Goal: Information Seeking & Learning: Learn about a topic

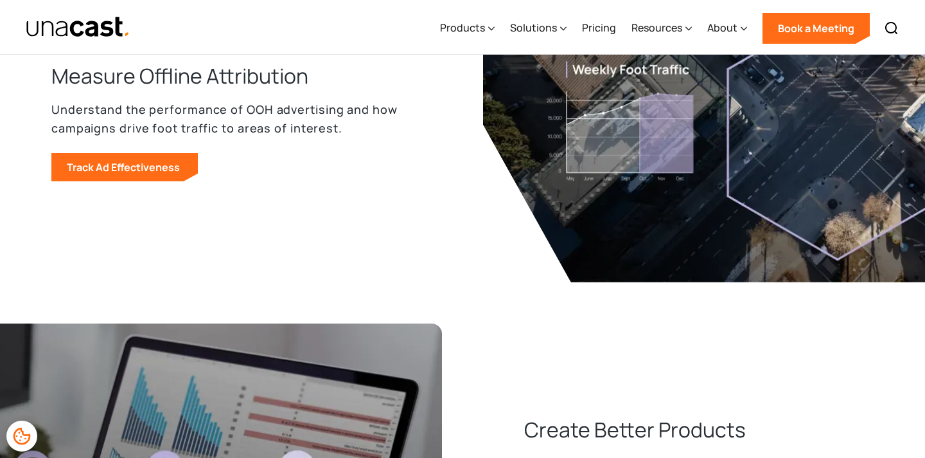
scroll to position [1764, 0]
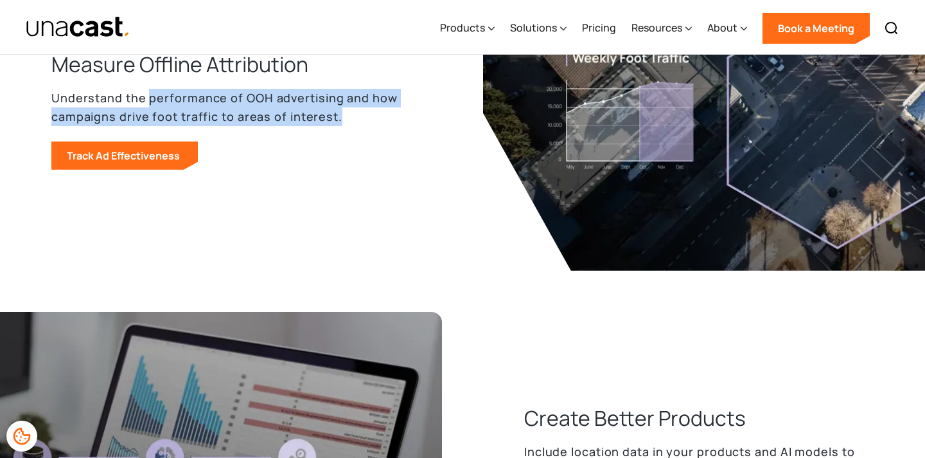
drag, startPoint x: 149, startPoint y: 100, endPoint x: 362, endPoint y: 139, distance: 216.3
click at [362, 139] on div "Measure Offline Attribution Understand the performance of OOH advertising and h…" at bounding box center [246, 110] width 391 height 120
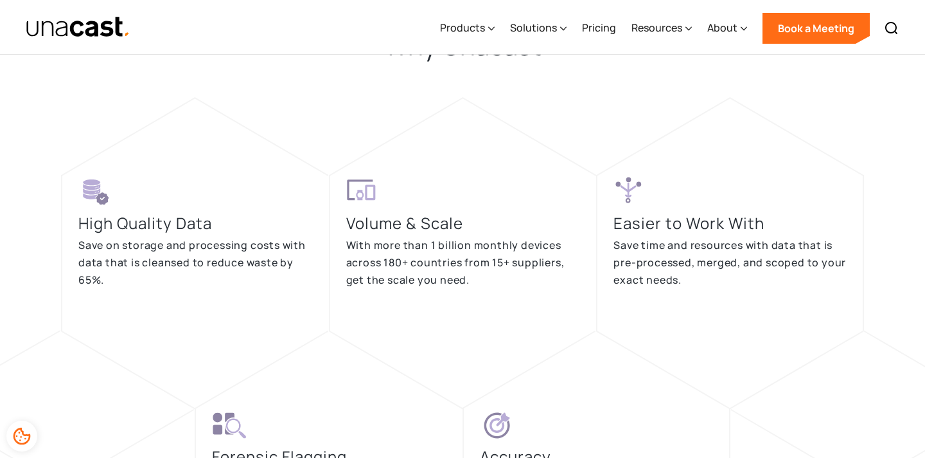
scroll to position [2441, 0]
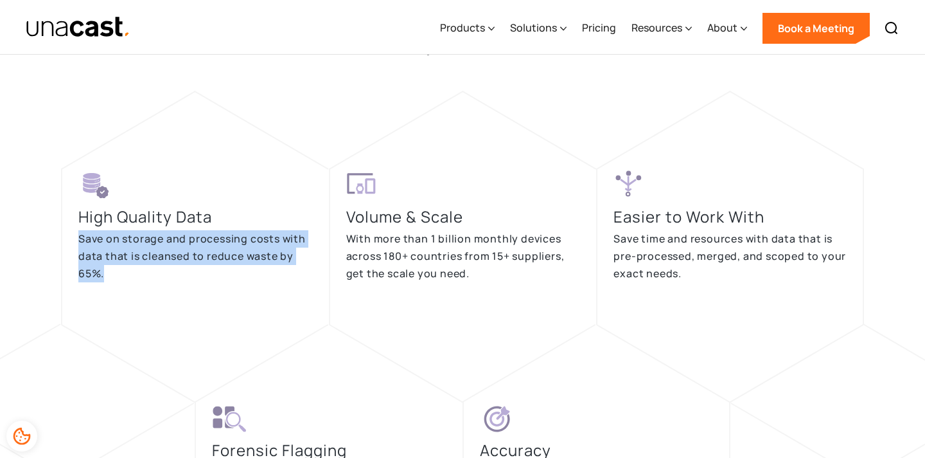
drag, startPoint x: 108, startPoint y: 278, endPoint x: 71, endPoint y: 240, distance: 53.2
click at [71, 240] on div "High Quality Data Save on storage and processing costs with data that is cleans…" at bounding box center [195, 246] width 268 height 156
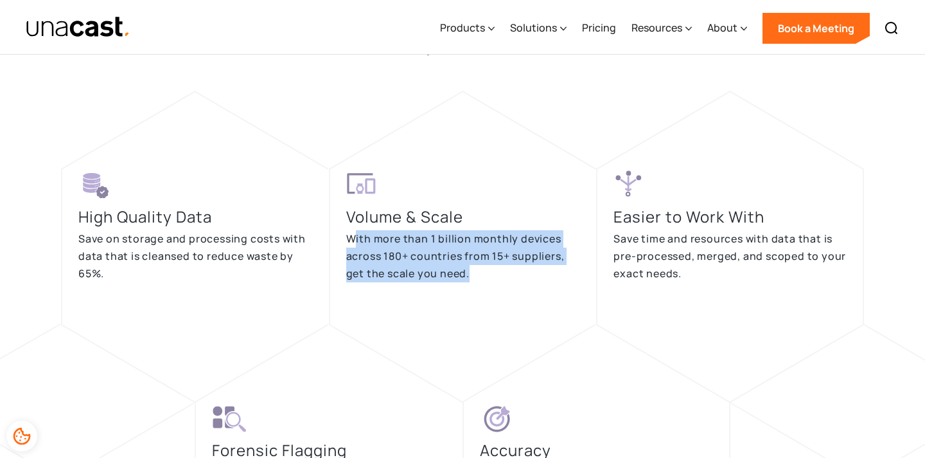
drag, startPoint x: 471, startPoint y: 270, endPoint x: 353, endPoint y: 235, distance: 123.4
click at [353, 235] on p "With more than 1 billion monthly devices across 180+ countries from 15+ supplie…" at bounding box center [463, 255] width 235 height 51
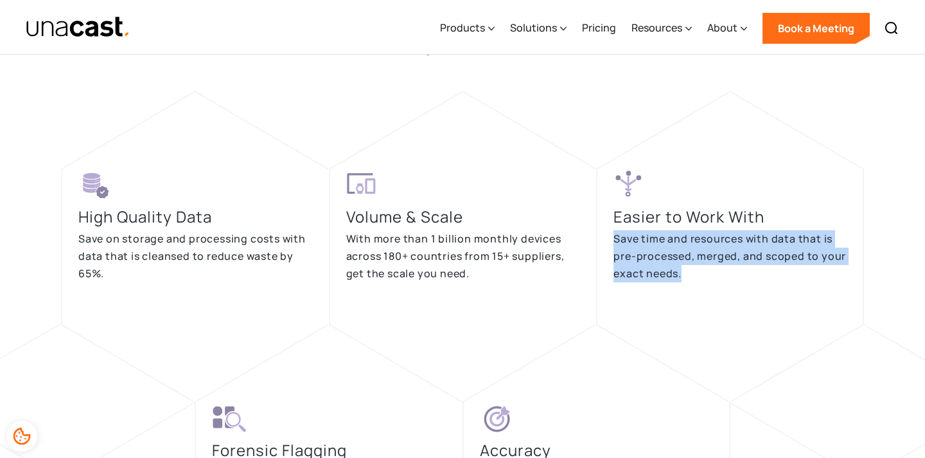
drag, startPoint x: 688, startPoint y: 272, endPoint x: 601, endPoint y: 240, distance: 92.7
click at [601, 240] on div "Easier to Work With Save time and resources with data that is pre-processed, me…" at bounding box center [730, 246] width 268 height 156
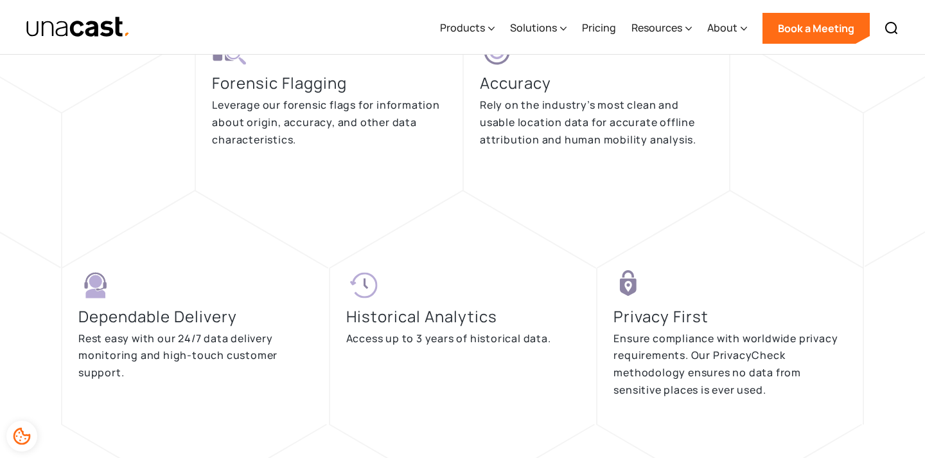
scroll to position [2795, 0]
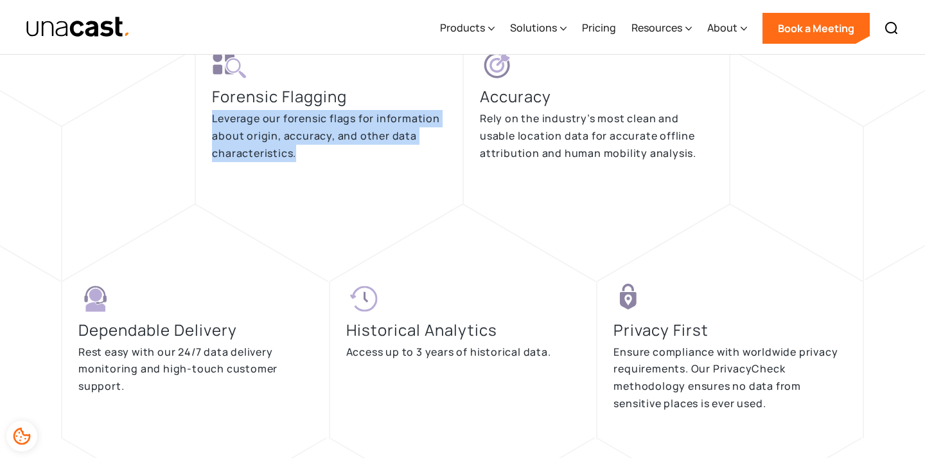
drag, startPoint x: 319, startPoint y: 164, endPoint x: 211, endPoint y: 125, distance: 114.6
click at [211, 125] on div "Forensic Flagging Leverage our forensic flags for information about origin, acc…" at bounding box center [329, 126] width 268 height 156
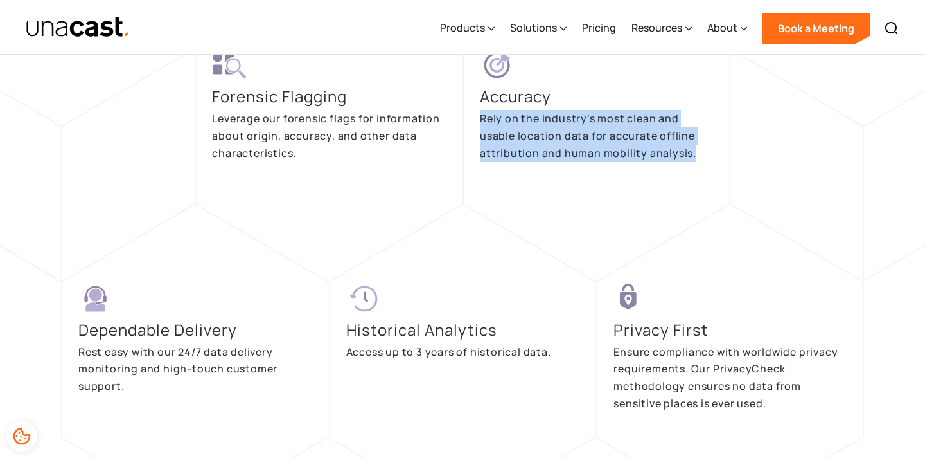
drag, startPoint x: 696, startPoint y: 154, endPoint x: 472, endPoint y: 118, distance: 227.3
click at [472, 118] on div "Accuracy Rely on the industry’s most clean and usable location data for accurat…" at bounding box center [597, 126] width 268 height 156
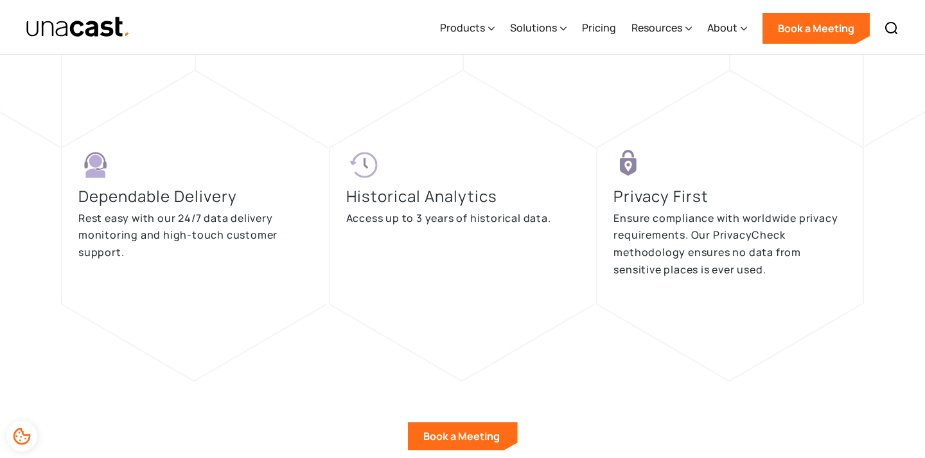
scroll to position [2955, 0]
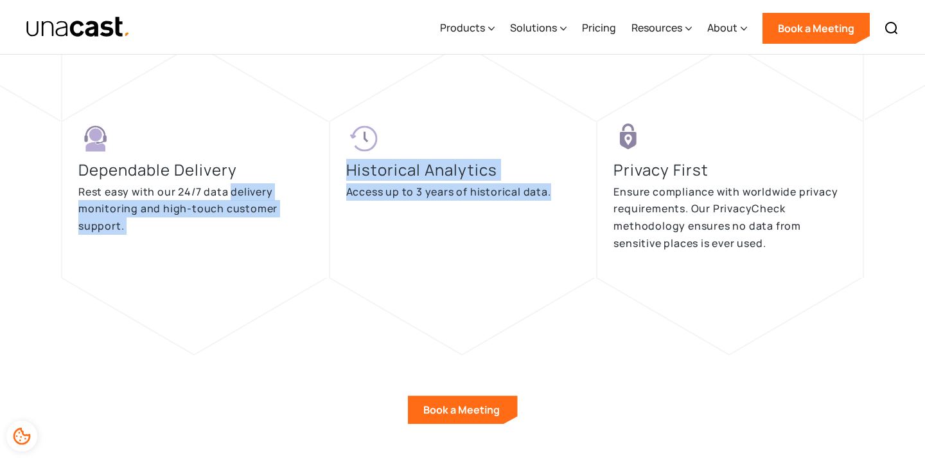
drag, startPoint x: 549, startPoint y: 188, endPoint x: 228, endPoint y: 188, distance: 320.7
click at [228, 188] on div "Dependable Delivery Rest easy with our 24/7 data delivery monitoring and high-t…" at bounding box center [462, 199] width 803 height 156
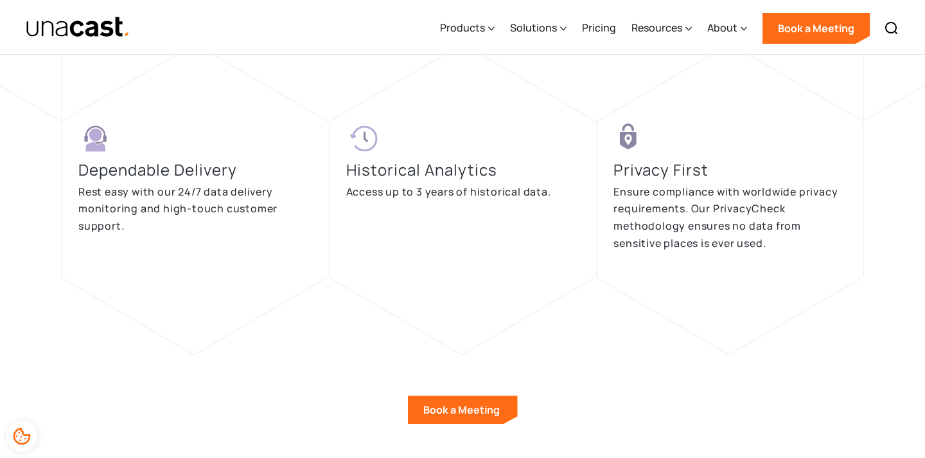
click at [158, 191] on p "Rest easy with our 24/7 data delivery monitoring and high-touch customer suppor…" at bounding box center [195, 208] width 235 height 51
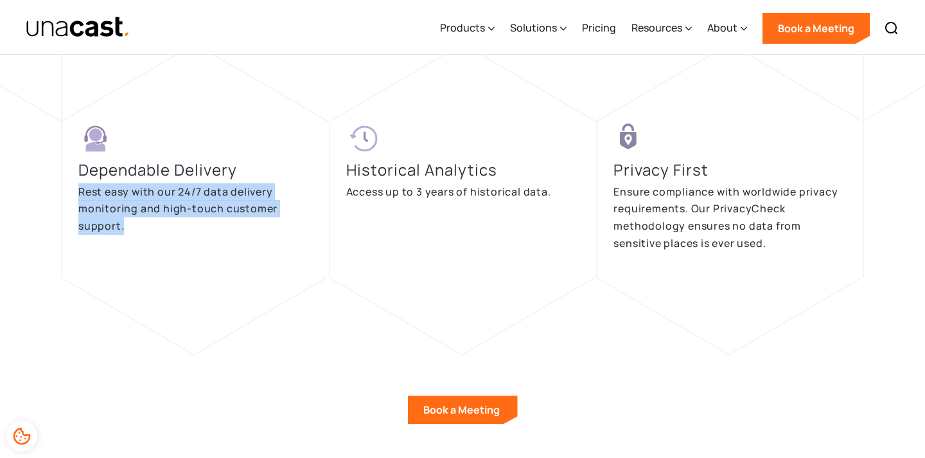
drag, startPoint x: 75, startPoint y: 193, endPoint x: 157, endPoint y: 231, distance: 90.6
click at [157, 231] on div "Dependable Delivery Rest easy with our 24/7 data delivery monitoring and high-t…" at bounding box center [195, 199] width 268 height 156
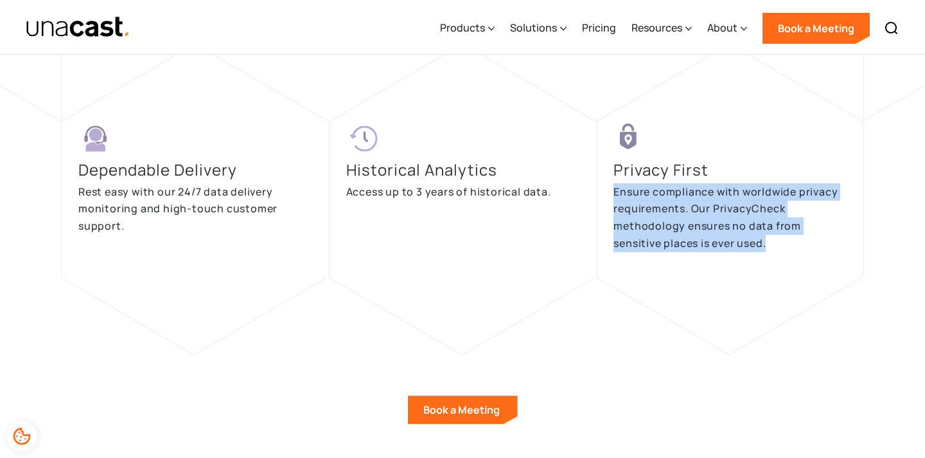
drag, startPoint x: 615, startPoint y: 194, endPoint x: 785, endPoint y: 253, distance: 179.7
click at [785, 253] on div "Privacy First Ensure compliance with worldwide privacy requirements. Our Privac…" at bounding box center [730, 194] width 233 height 146
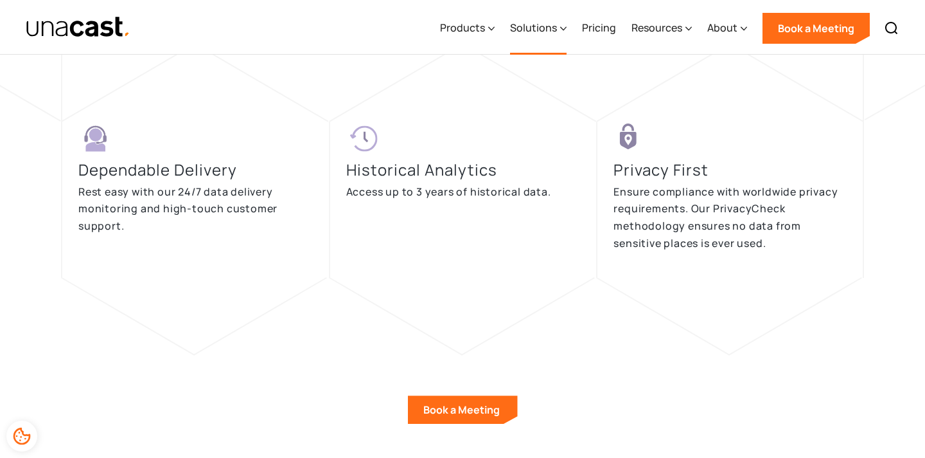
click at [566, 24] on icon at bounding box center [563, 28] width 6 height 13
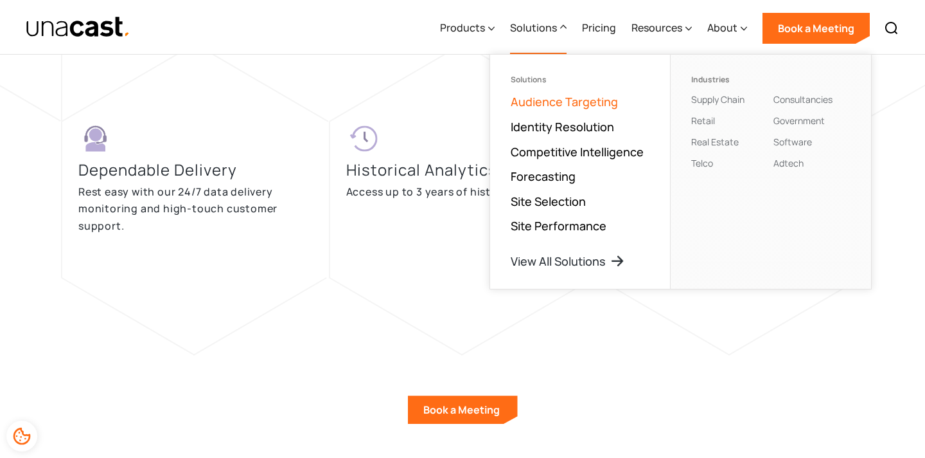
click at [550, 107] on link "Audience Targeting" at bounding box center [564, 101] width 107 height 15
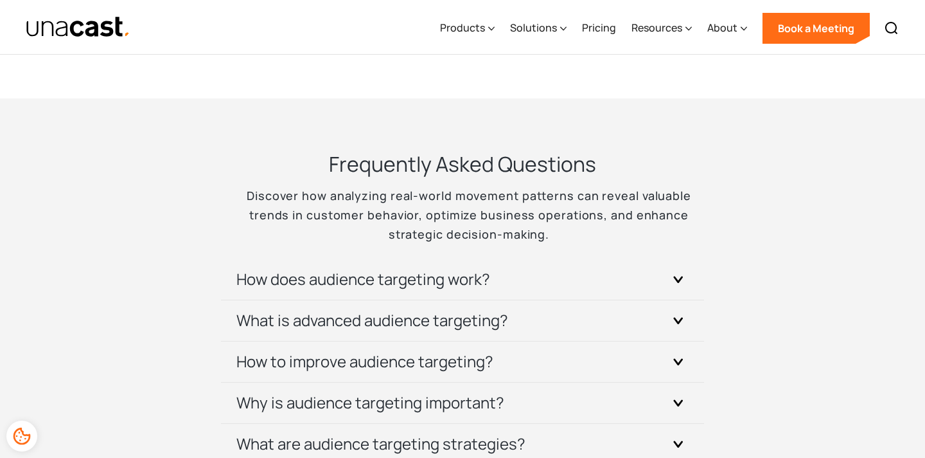
scroll to position [3928, 0]
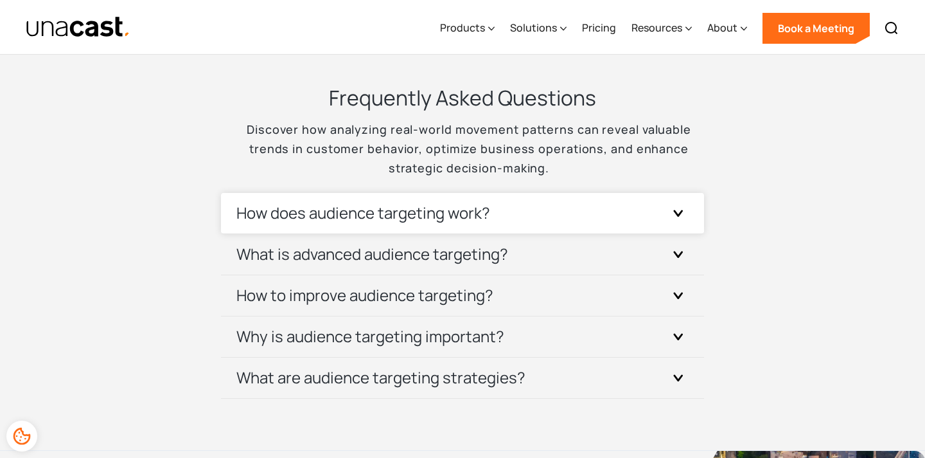
click at [336, 220] on h3 "How does audience targeting work?" at bounding box center [363, 212] width 254 height 21
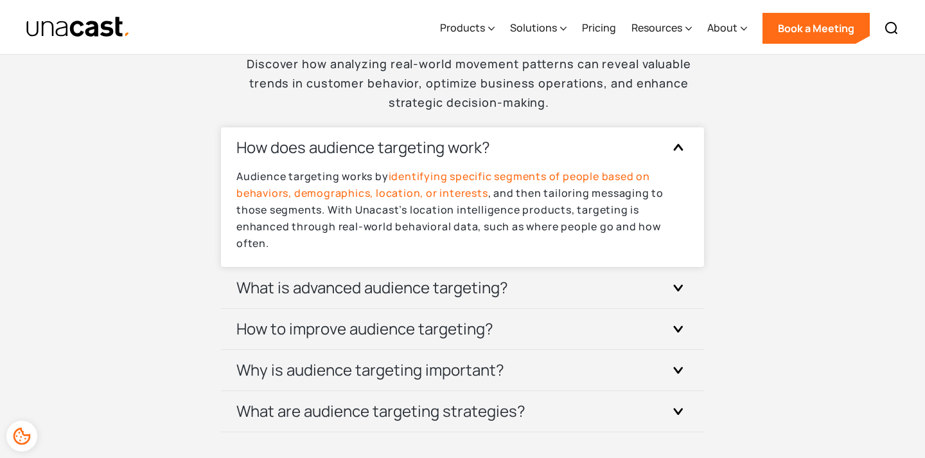
scroll to position [3999, 0]
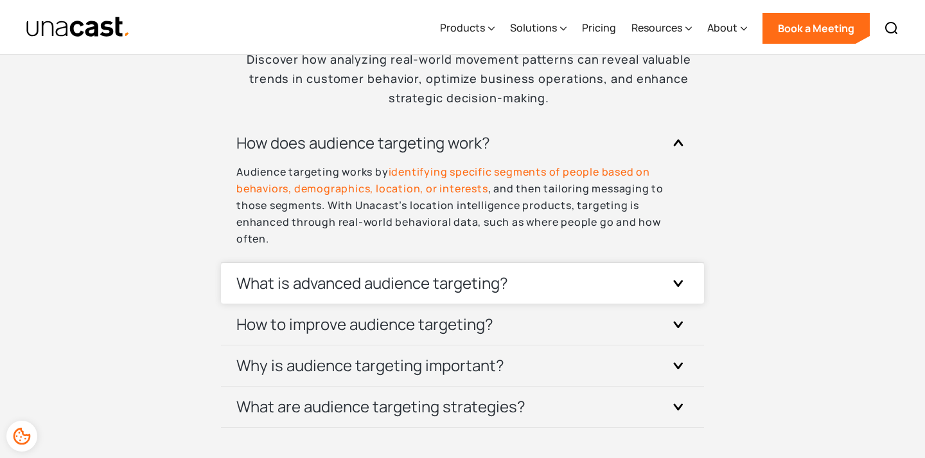
click at [318, 274] on h3 "What is advanced audience targeting?" at bounding box center [372, 282] width 272 height 21
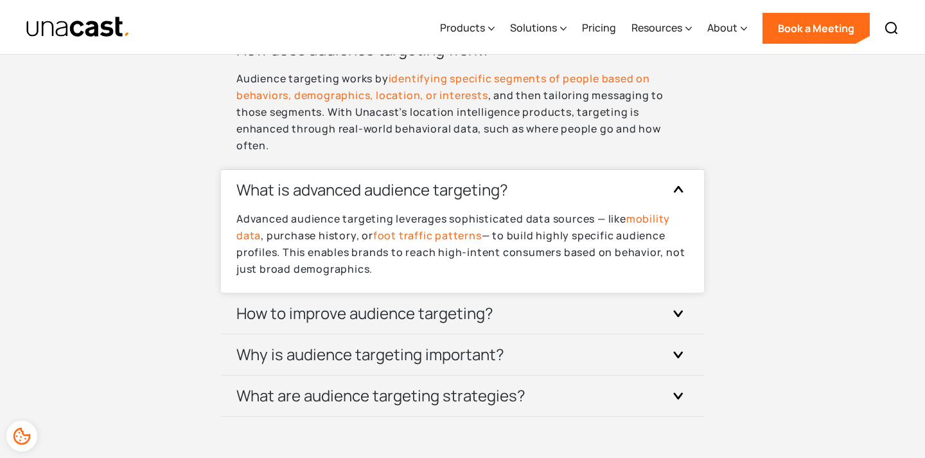
scroll to position [4117, 0]
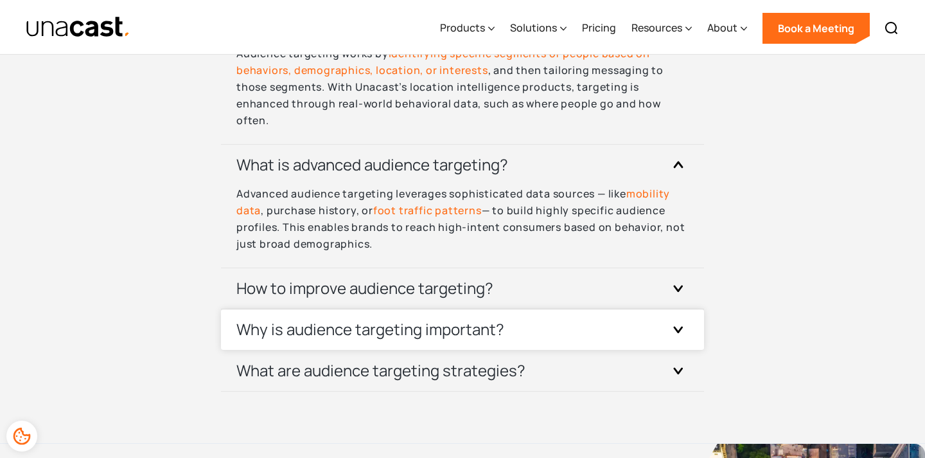
click at [362, 347] on div "Why is audience targeting important?" at bounding box center [462, 329] width 452 height 40
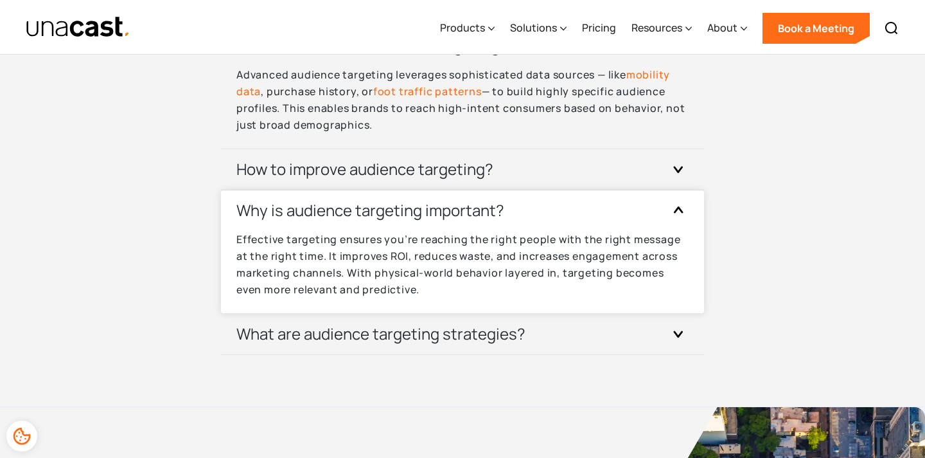
scroll to position [4287, 0]
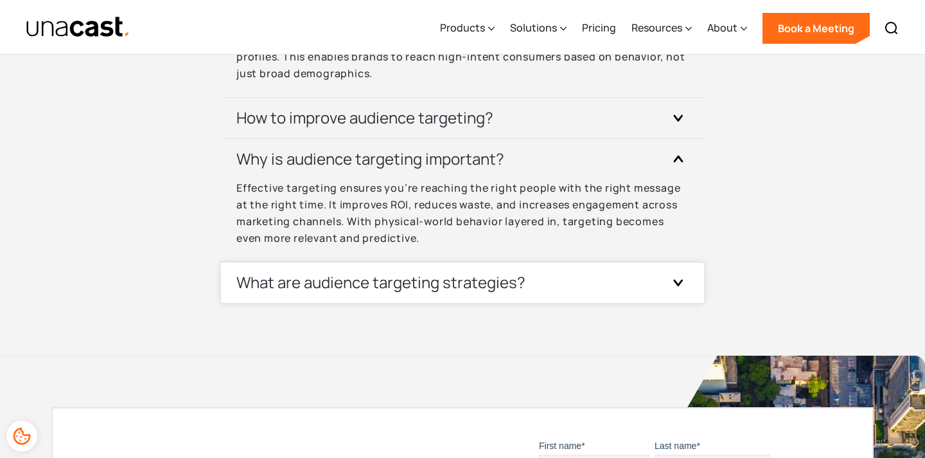
click at [379, 297] on div "What are audience targeting strategies?" at bounding box center [462, 282] width 452 height 40
